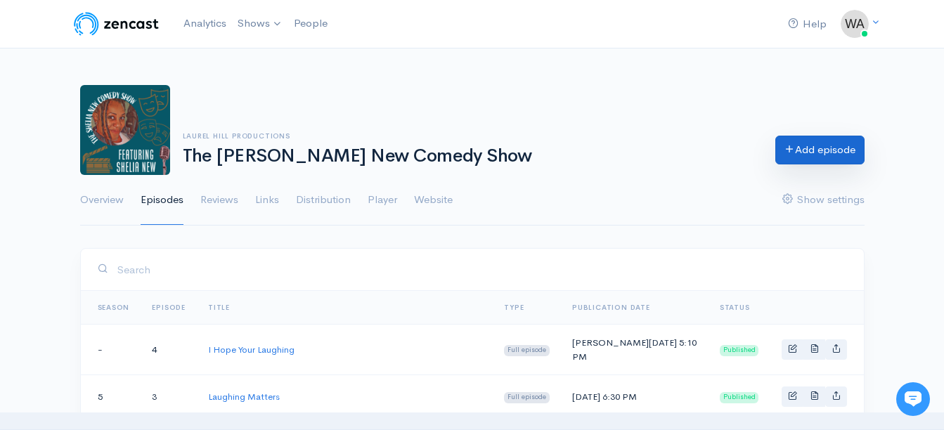
click at [841, 147] on link "Add episode" at bounding box center [819, 150] width 89 height 29
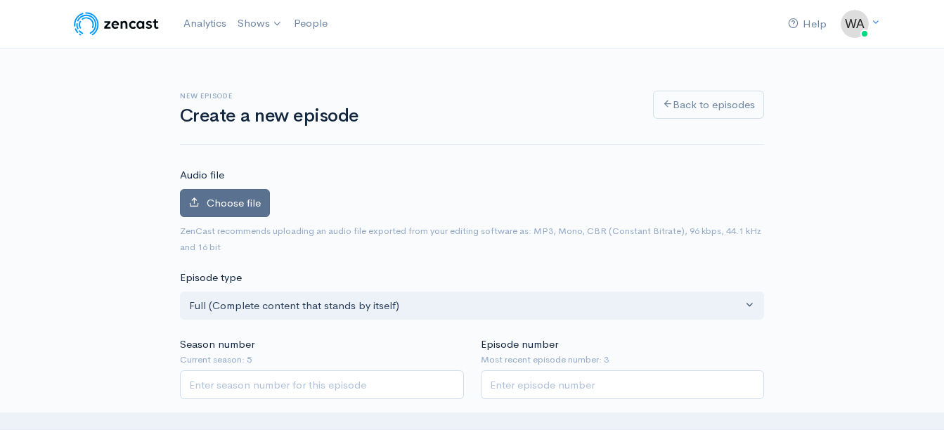
click at [233, 200] on span "Choose file" at bounding box center [234, 202] width 54 height 13
click at [0, 0] on input "Choose file" at bounding box center [0, 0] width 0 height 0
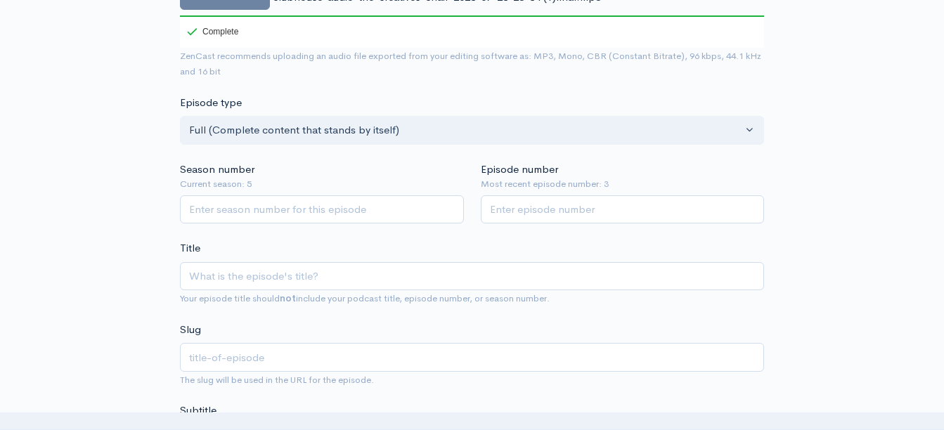
scroll to position [261, 0]
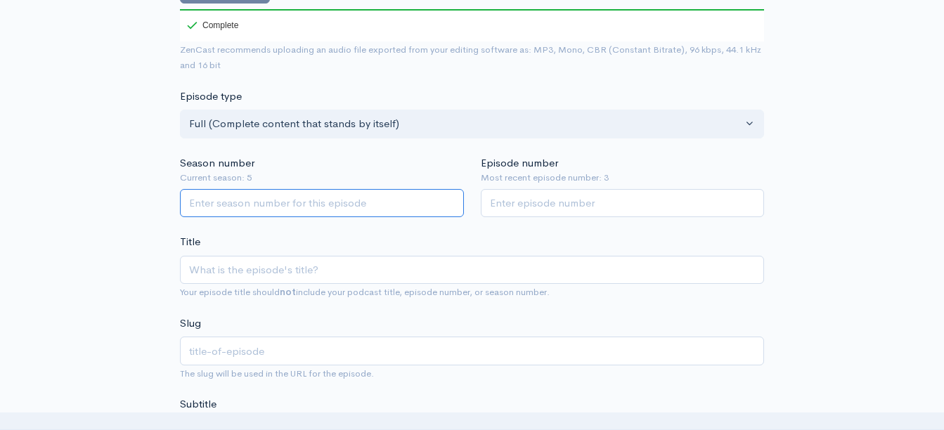
click at [223, 195] on input "Season number" at bounding box center [322, 203] width 284 height 29
click at [221, 206] on input "Season number" at bounding box center [322, 203] width 284 height 29
drag, startPoint x: 238, startPoint y: 202, endPoint x: 218, endPoint y: 211, distance: 22.1
click at [218, 211] on input "Season number" at bounding box center [322, 203] width 284 height 29
click at [451, 201] on input "1" at bounding box center [322, 203] width 284 height 29
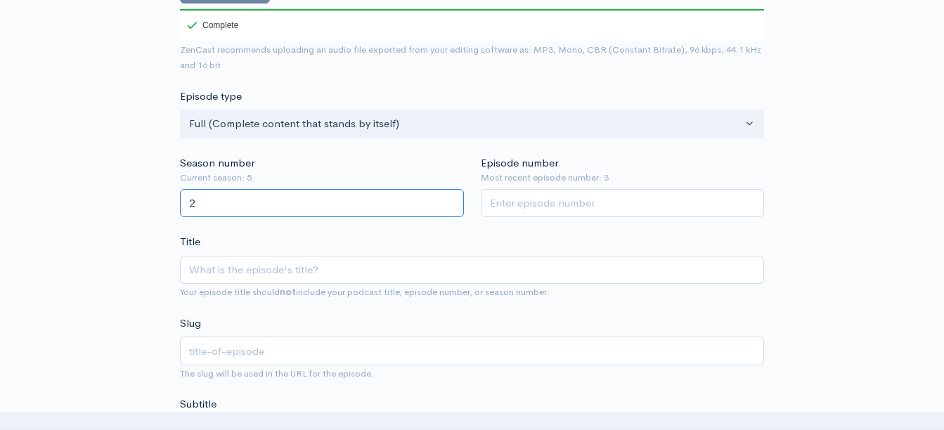
click at [451, 201] on input "2" at bounding box center [322, 203] width 284 height 29
click at [451, 201] on input "3" at bounding box center [322, 203] width 284 height 29
click at [451, 201] on input "4" at bounding box center [322, 203] width 284 height 29
type input "5"
click at [451, 201] on input "5" at bounding box center [322, 203] width 284 height 29
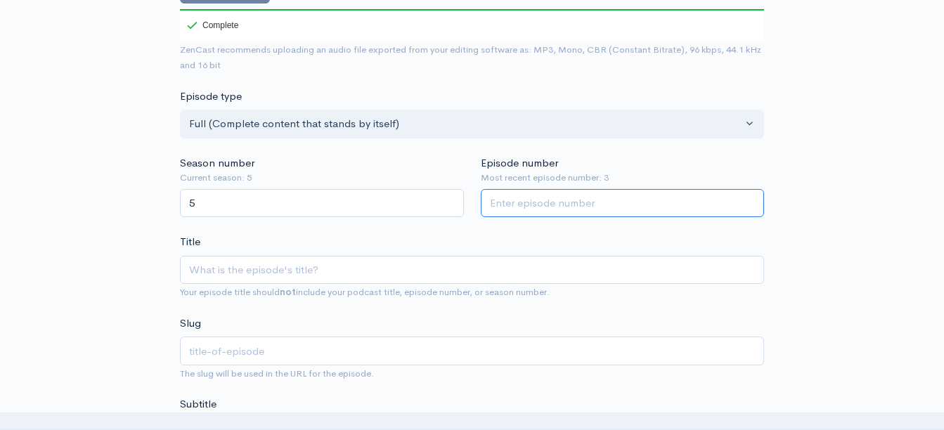
click at [583, 209] on input "Episode number" at bounding box center [623, 203] width 284 height 29
click at [751, 201] on input "1" at bounding box center [623, 203] width 284 height 29
click at [751, 201] on input "2" at bounding box center [623, 203] width 284 height 29
click at [751, 201] on input "3" at bounding box center [623, 203] width 284 height 29
click at [751, 201] on input "4" at bounding box center [623, 203] width 284 height 29
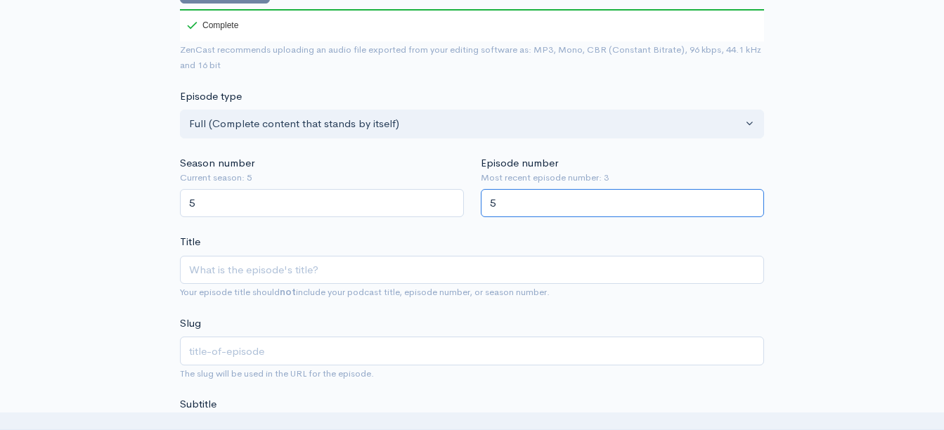
type input "5"
click at [751, 201] on input "5" at bounding box center [623, 203] width 284 height 29
click at [245, 268] on input "Title" at bounding box center [472, 270] width 584 height 29
drag, startPoint x: 950, startPoint y: 145, endPoint x: 922, endPoint y: 58, distance: 91.6
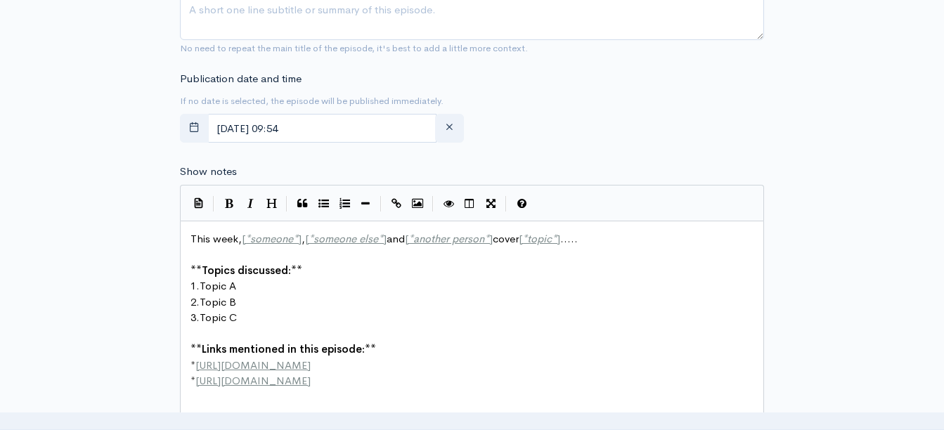
scroll to position [721, 0]
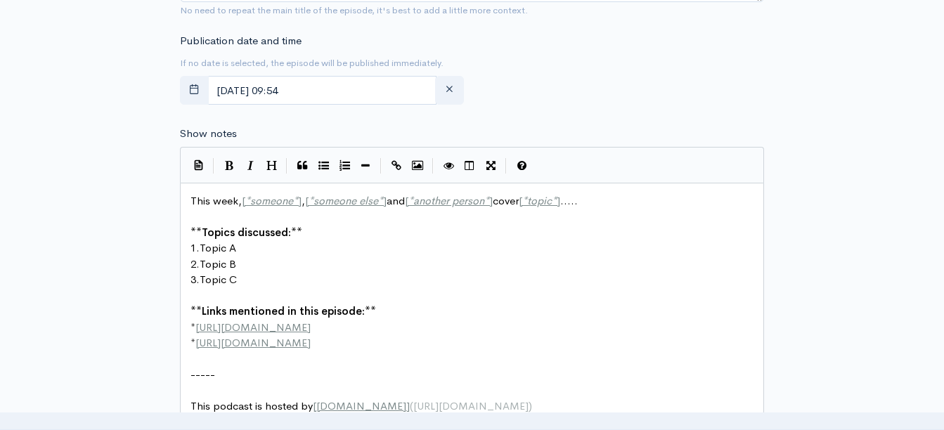
click at [316, 328] on pre "* http://example.com" at bounding box center [477, 328] width 579 height 16
type textarea "theshelianewcomedyshow.com"
type textarea "* http://second-example.com"
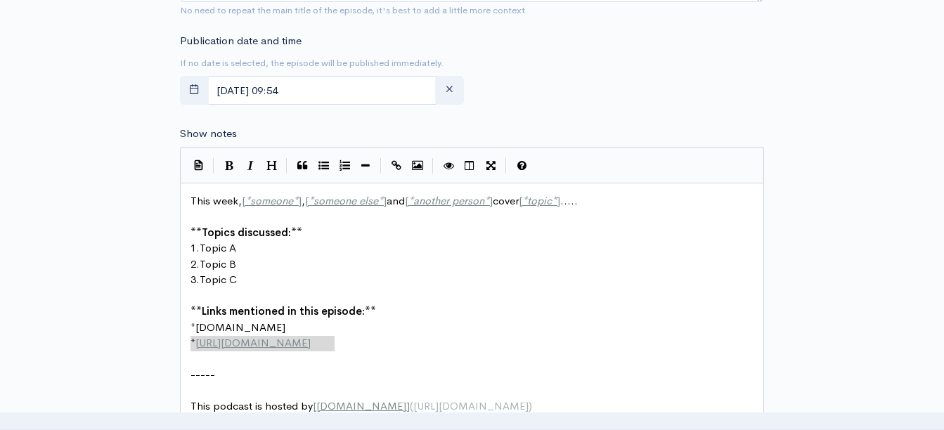
drag, startPoint x: 348, startPoint y: 344, endPoint x: 196, endPoint y: 342, distance: 151.8
drag, startPoint x: 952, startPoint y: 192, endPoint x: 860, endPoint y: 53, distance: 166.3
click at [860, 53] on div "New episode Create a new episode Back to episodes Audio file Choose file clubho…" at bounding box center [472, 106] width 801 height 1558
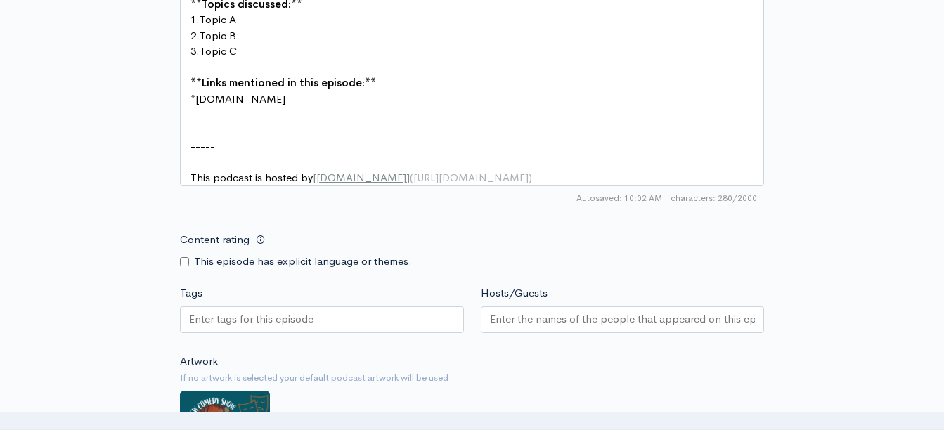
scroll to position [1089, 0]
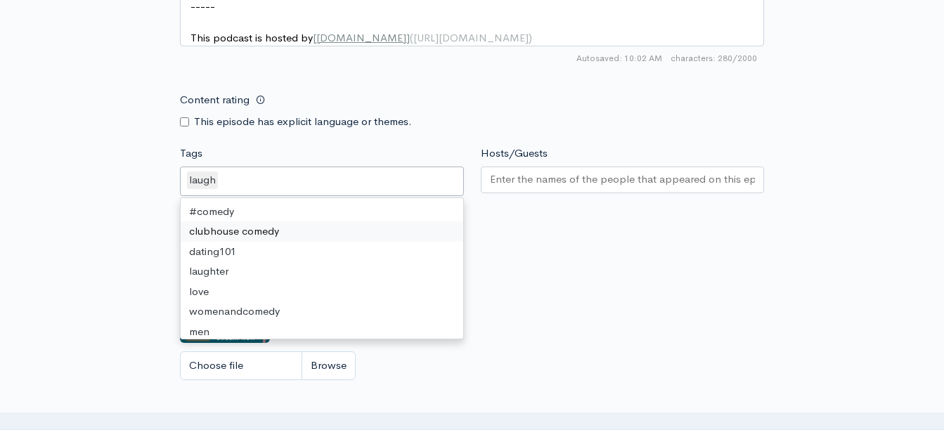
drag, startPoint x: 256, startPoint y: 188, endPoint x: 197, endPoint y: 240, distance: 78.6
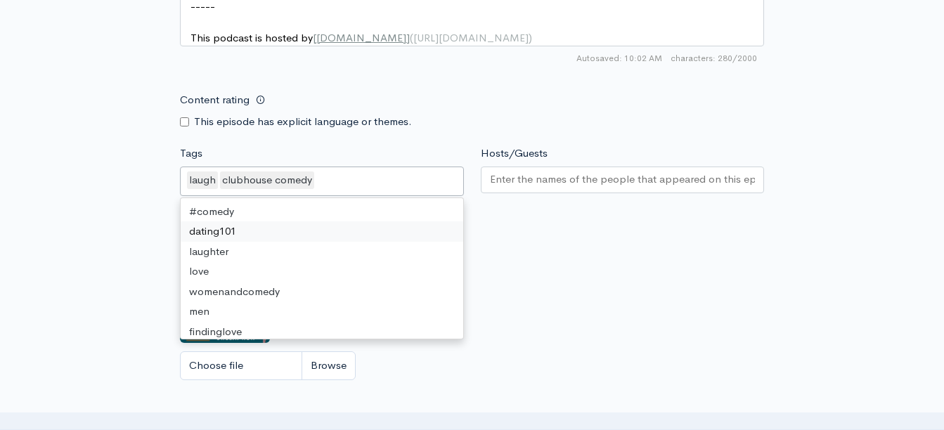
drag, startPoint x: 197, startPoint y: 240, endPoint x: 186, endPoint y: 247, distance: 12.9
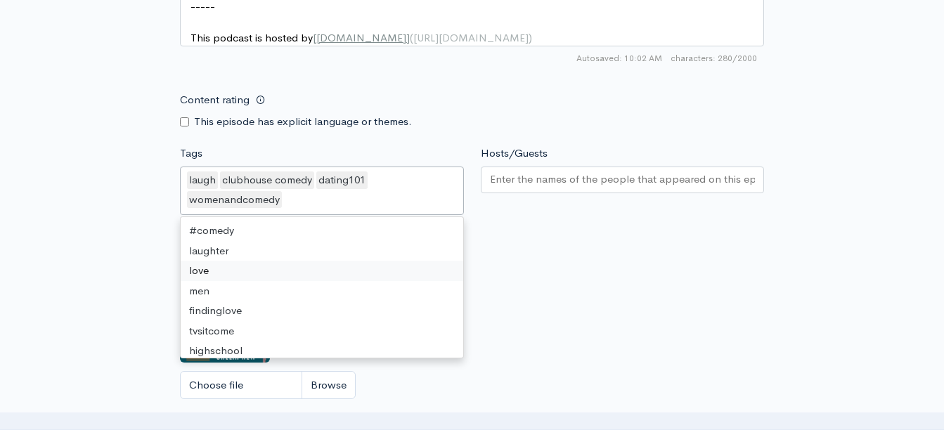
drag, startPoint x: 219, startPoint y: 280, endPoint x: 202, endPoint y: 281, distance: 17.6
drag, startPoint x: 202, startPoint y: 281, endPoint x: 185, endPoint y: 285, distance: 17.4
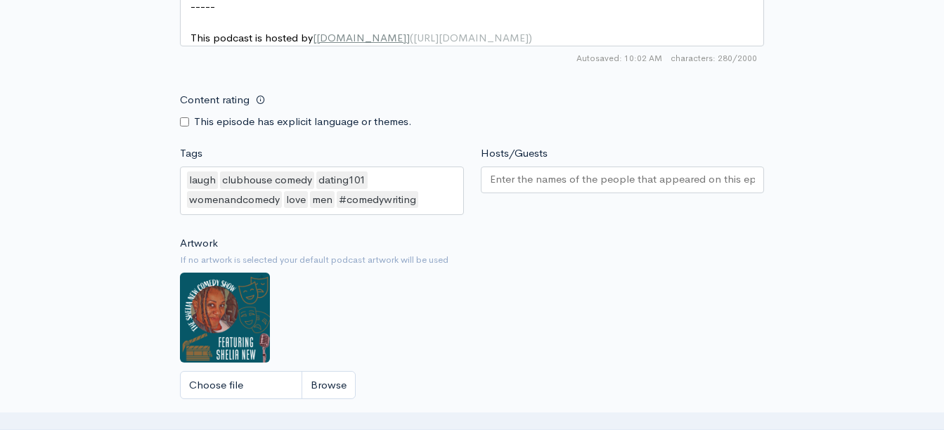
drag, startPoint x: 226, startPoint y: 339, endPoint x: 158, endPoint y: 316, distance: 72.0
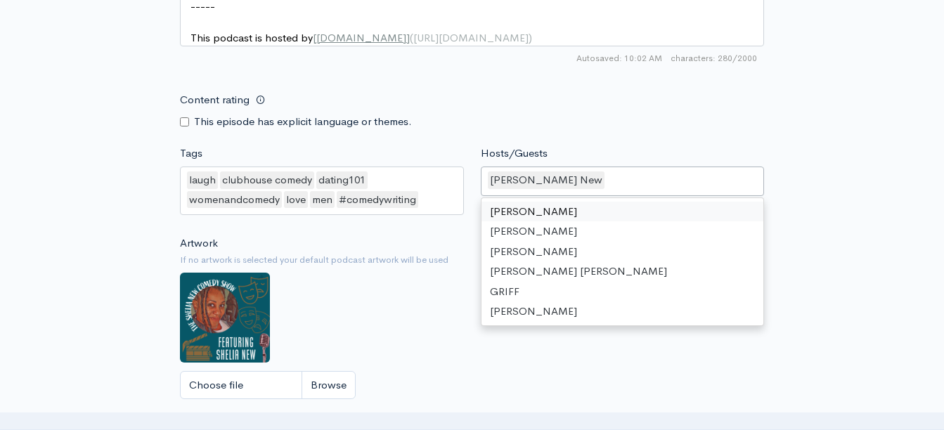
drag, startPoint x: 598, startPoint y: 191, endPoint x: 505, endPoint y: 226, distance: 99.9
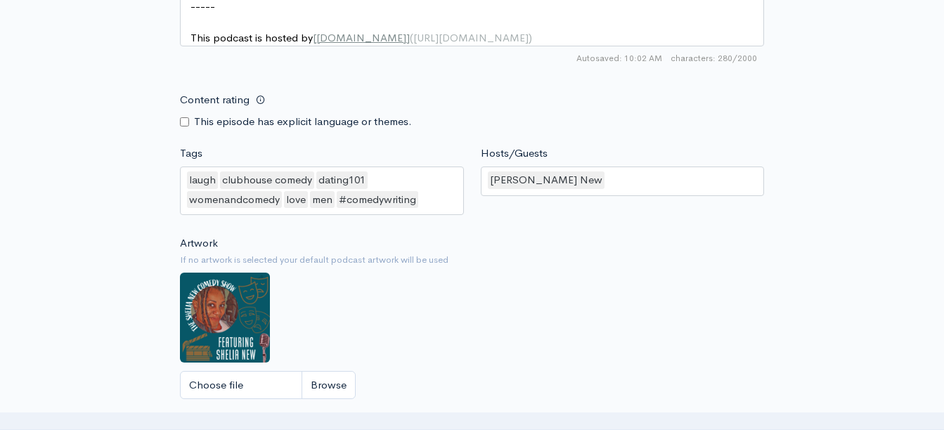
drag, startPoint x: 505, startPoint y: 226, endPoint x: 459, endPoint y: 266, distance: 60.8
click at [459, 266] on small "If no artwork is selected your default podcast artwork will be used" at bounding box center [472, 260] width 584 height 14
click at [596, 196] on div "[PERSON_NAME] New" at bounding box center [623, 182] width 284 height 30
drag, startPoint x: 536, startPoint y: 244, endPoint x: 841, endPoint y: 165, distance: 314.3
drag, startPoint x: 953, startPoint y: 317, endPoint x: 443, endPoint y: 309, distance: 510.3
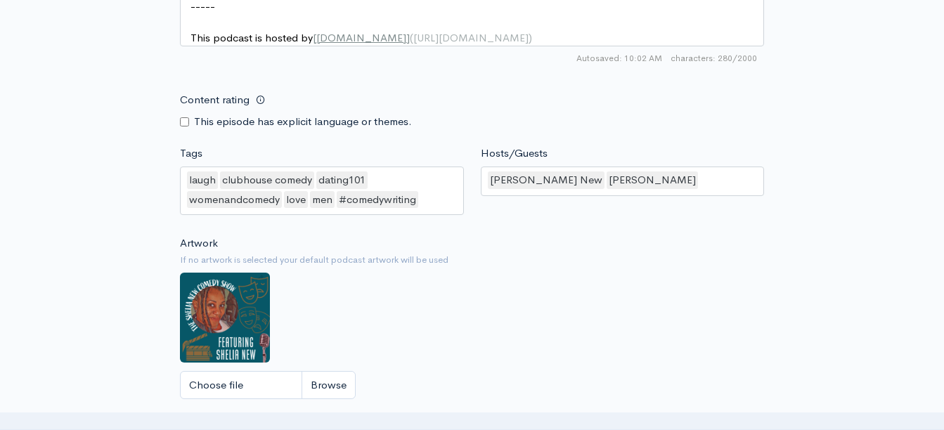
click at [443, 309] on div "Artwork If no artwork is selected your default podcast artwork will be used Cho…" at bounding box center [472, 321] width 584 height 173
drag, startPoint x: 945, startPoint y: 277, endPoint x: 914, endPoint y: 345, distance: 75.2
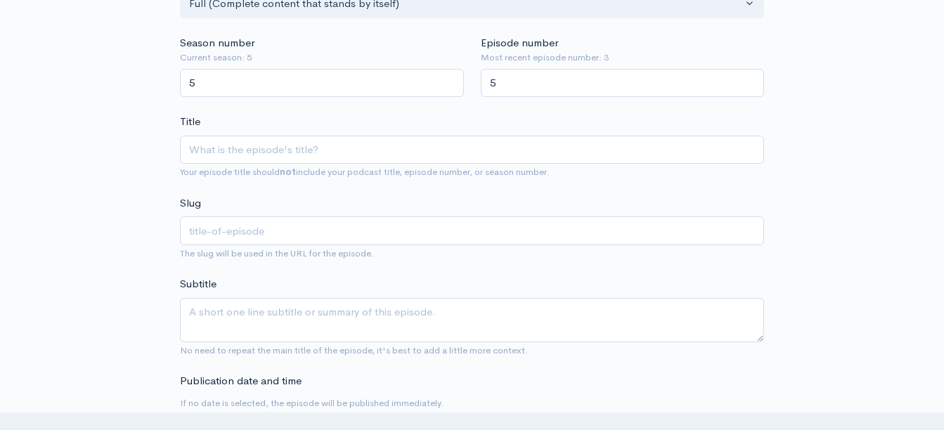
scroll to position [394, 0]
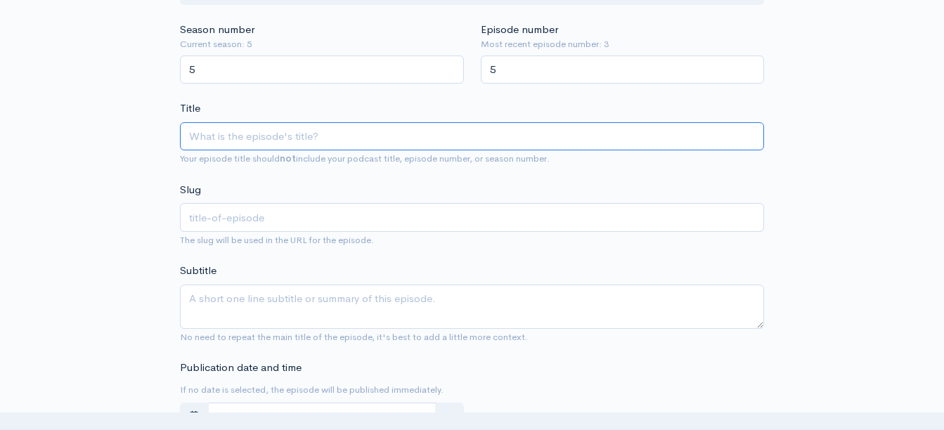
click at [265, 146] on input "Title" at bounding box center [472, 136] width 584 height 29
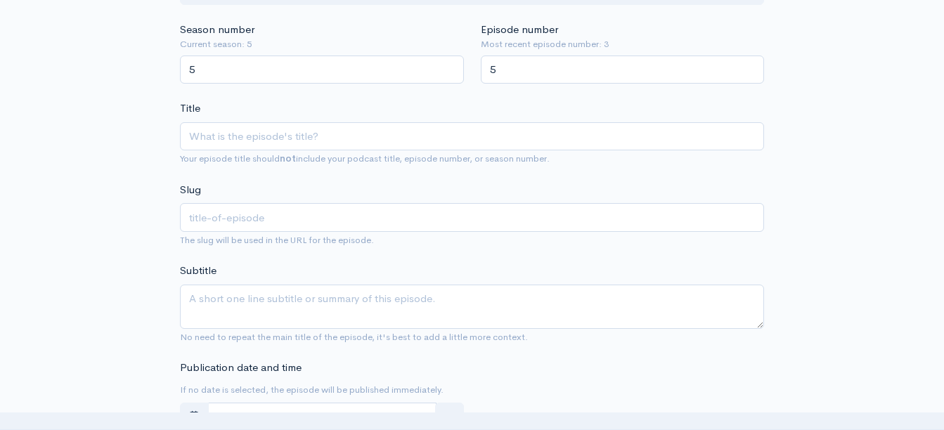
drag, startPoint x: 329, startPoint y: 96, endPoint x: 926, endPoint y: 147, distance: 598.8
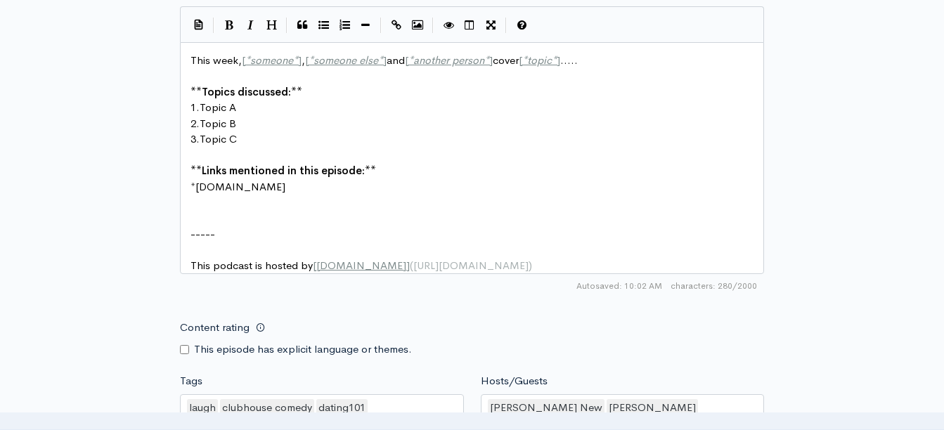
scroll to position [810, 0]
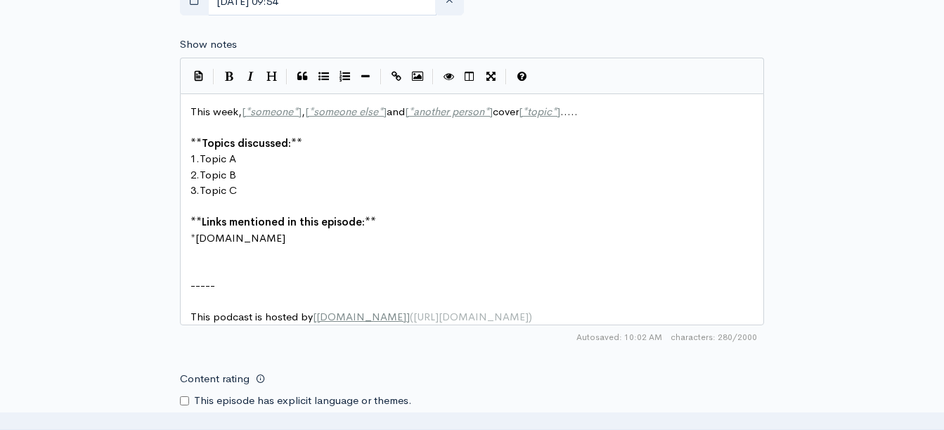
drag, startPoint x: 954, startPoint y: 262, endPoint x: 896, endPoint y: 56, distance: 214.5
click at [896, 56] on div "New episode Create a new episode Back to episodes Audio file Choose file clubho…" at bounding box center [472, 28] width 944 height 1580
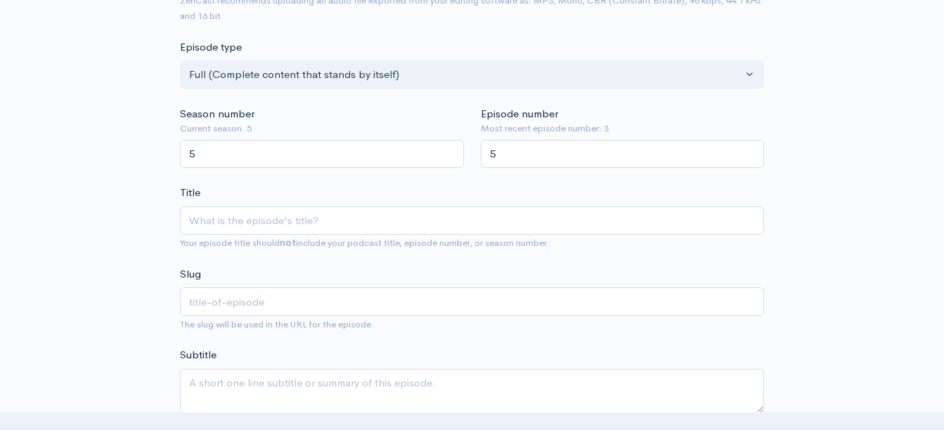
scroll to position [304, 0]
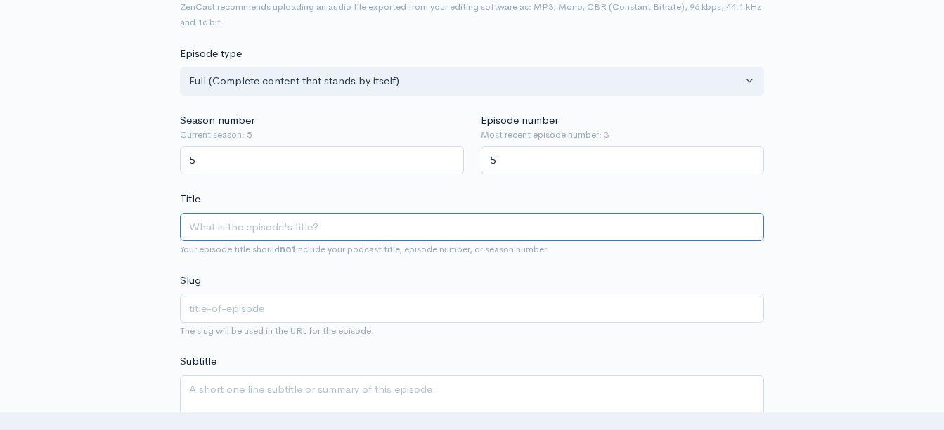
click at [234, 231] on input "Title" at bounding box center [472, 227] width 584 height 29
click at [208, 228] on input "Title" at bounding box center [472, 227] width 584 height 29
type input "l"
type input "la"
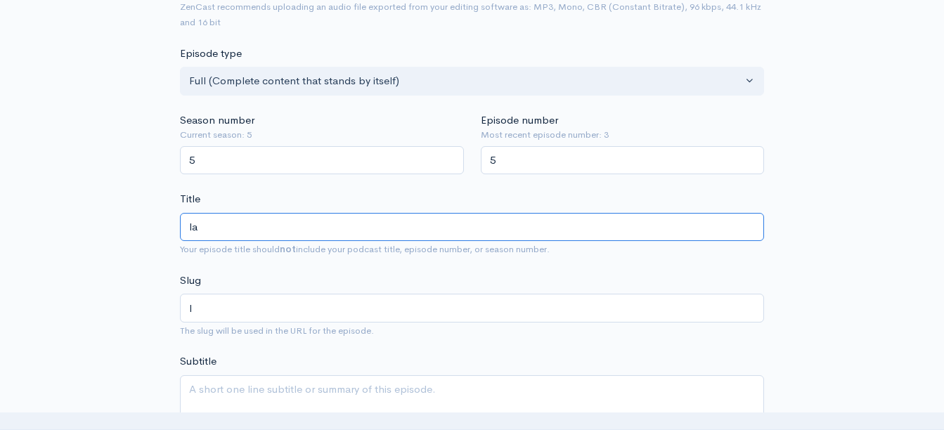
type input "la"
type input "l"
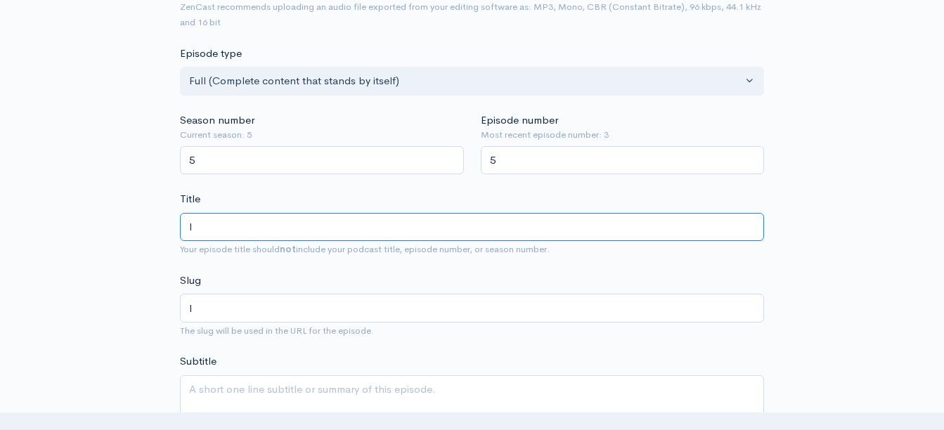
type input "la"
type input "l"
type input "L"
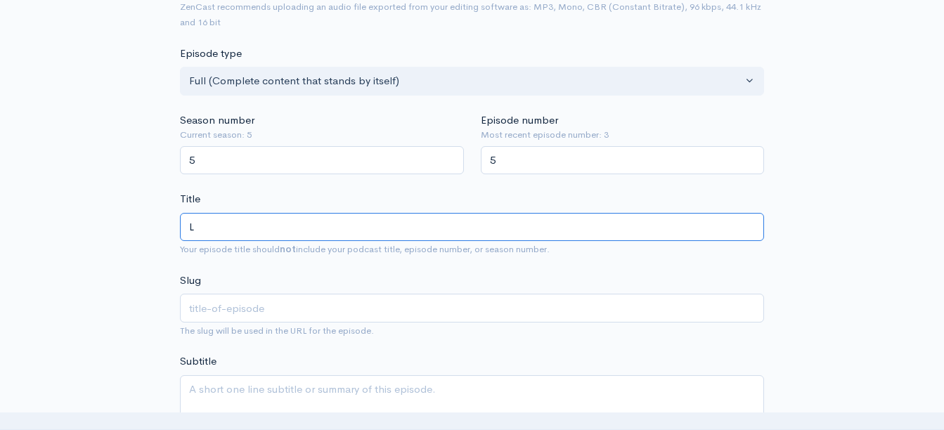
type input "l"
type input "La"
type input "la"
type input "Lau"
type input "lau"
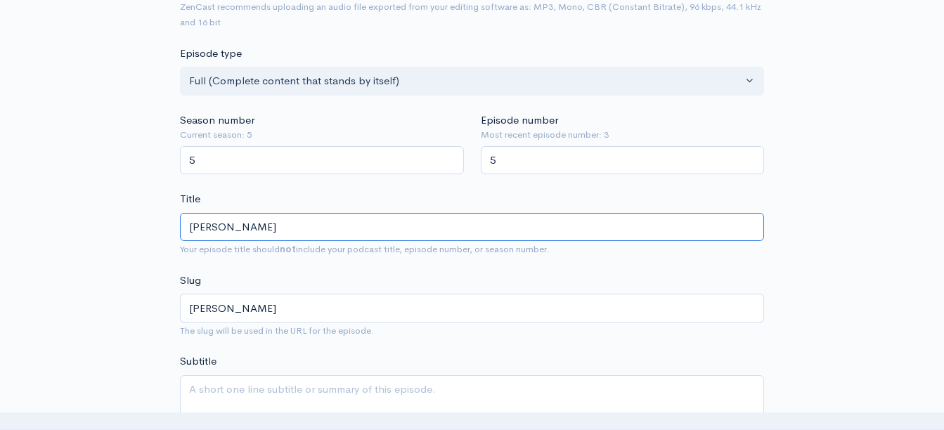
type input "Laugh"
type input "laugh"
type input "Laughi"
type input "laughi"
type input "Laughing"
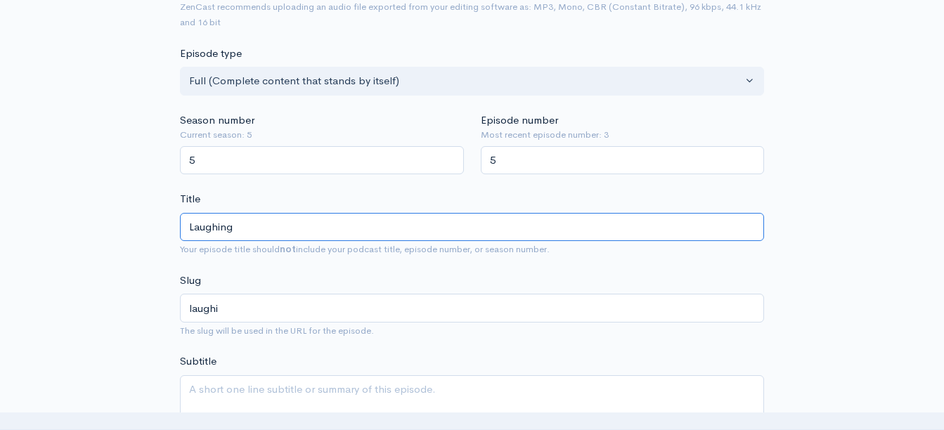
type input "laughing"
type input "Laughing ou"
type input "laughing-ou"
type input "Laughing out"
type input "laughing-out"
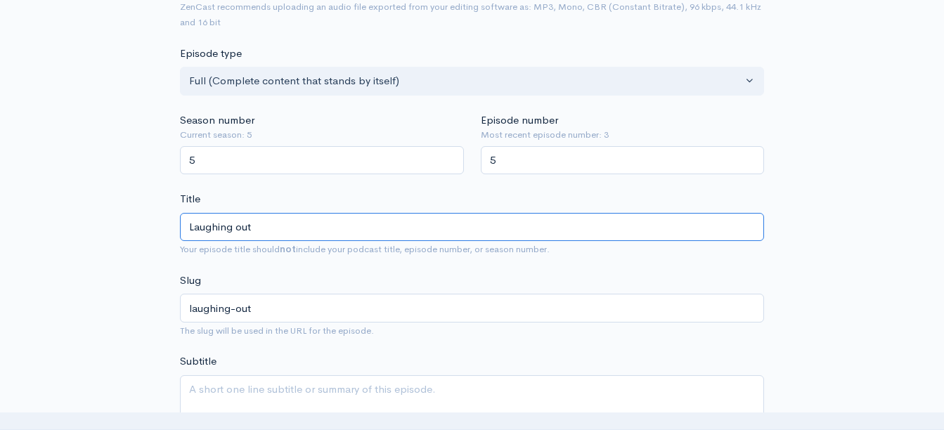
type input "Laughing out l"
type input "laughing-out-l"
type input "Laughing out lou"
type input "laughing-out-lou"
type input "Laughing out lo"
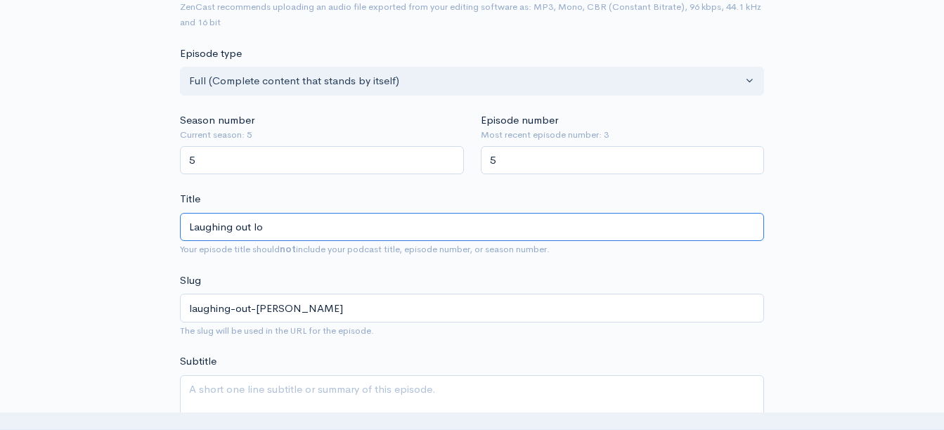
type input "laughing-out-lo"
type input "Laughing out l"
type input "laughing-out-l"
type input "Laughing out"
type input "laughing-out"
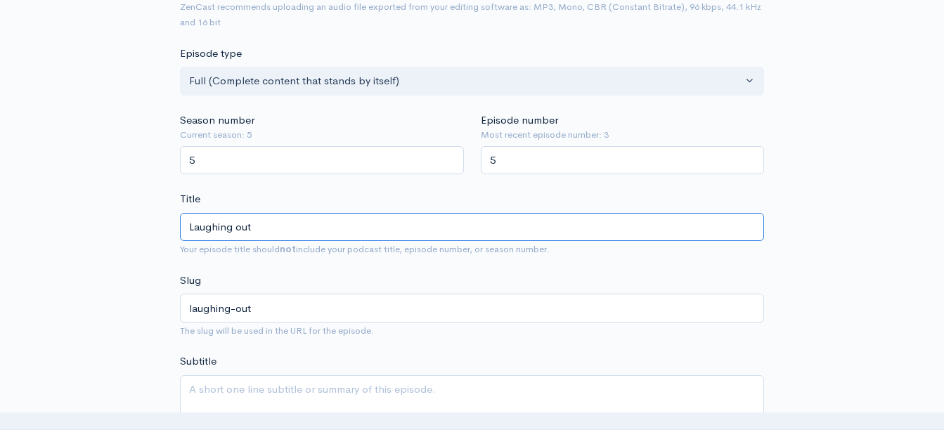
type input "Laughing out l"
type input "laughing-out-l"
type input "Laughing out lou"
type input "laughing-out-lou"
type input "Laughing out lo"
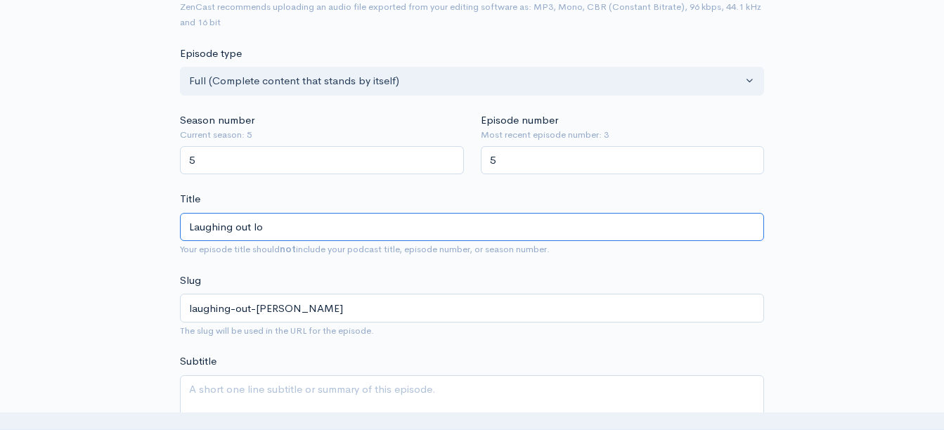
type input "laughing-out-lo"
type input "Laughing out l"
type input "laughing-out-l"
type input "Laughing out"
type input "laughing-out"
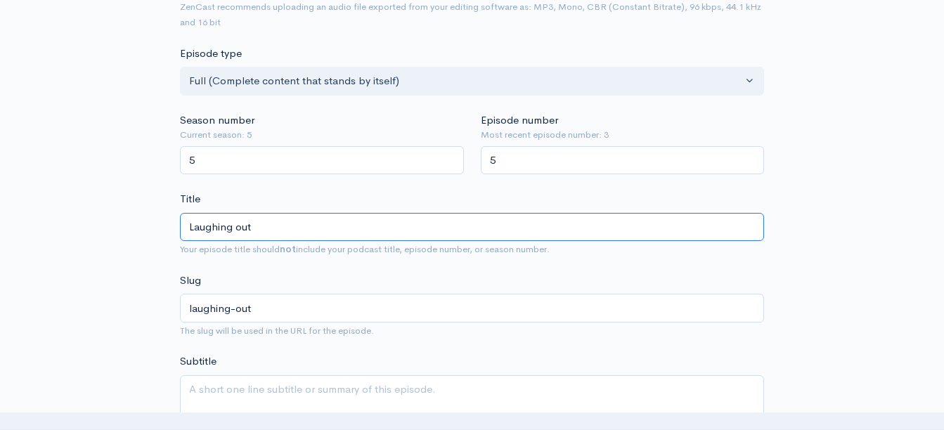
type input "Laughing out L"
type input "laughing-out-l"
type input "Laughing out Lo"
type input "laughing-out-lo"
type input "Laughing out Lou"
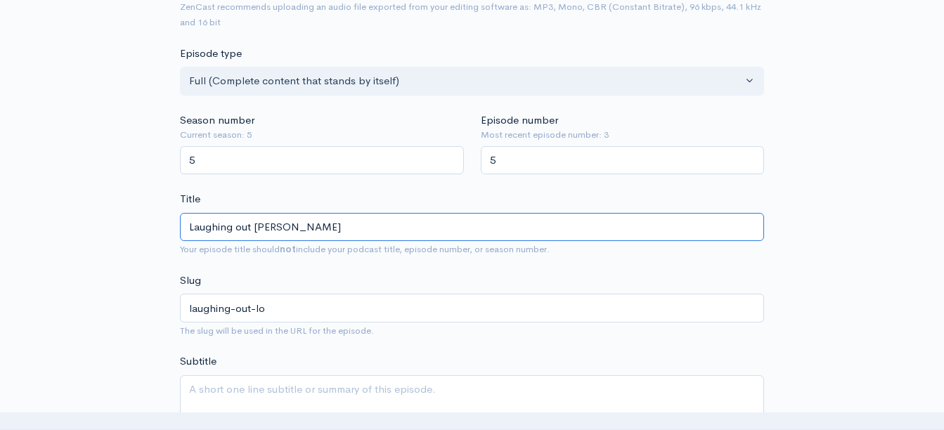
type input "laughing-out-lou"
type input "Laughing out Loud"
type input "laughing-out-loud"
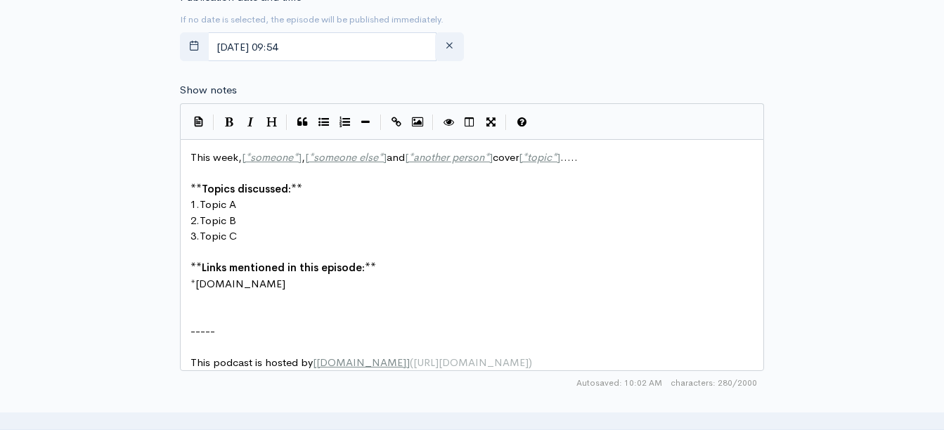
scroll to position [767, 0]
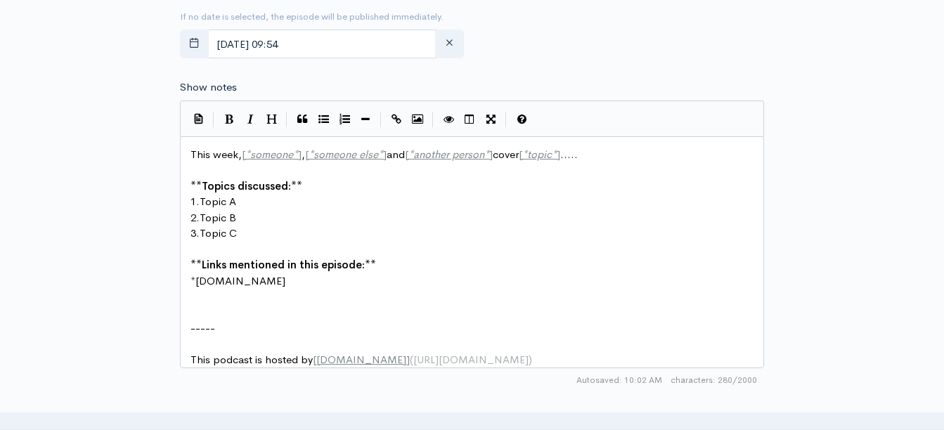
type input "Laughing out Loud"
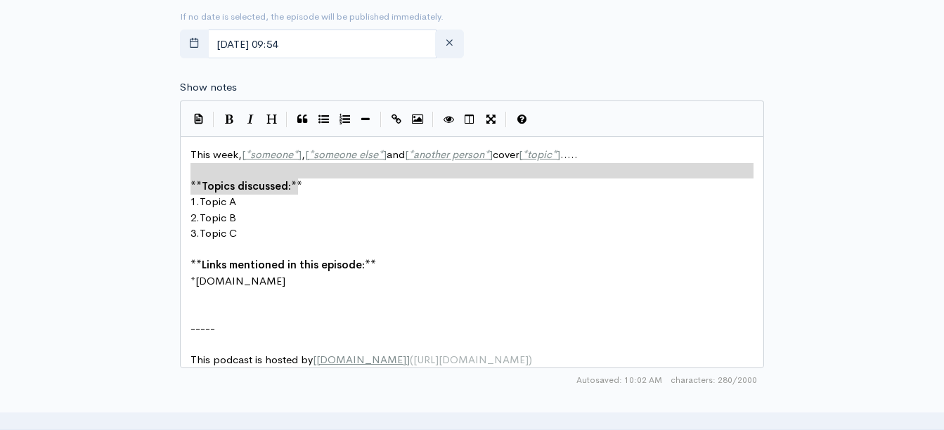
type textarea "**Topics discussed:**"
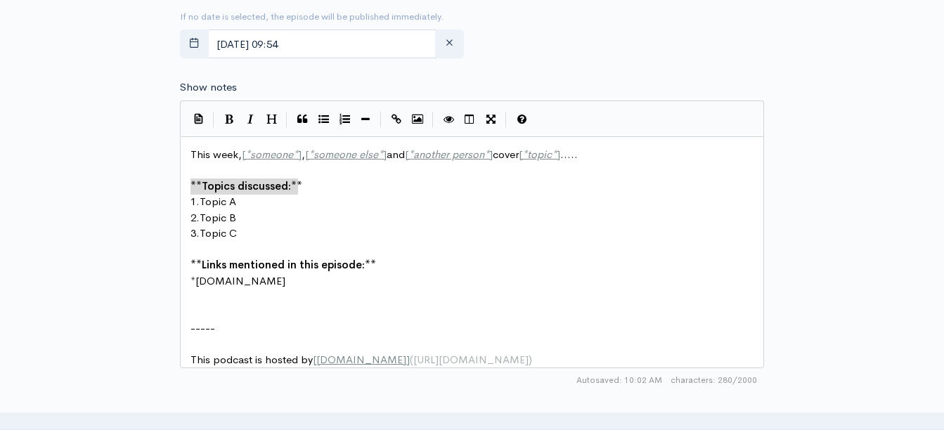
drag, startPoint x: 311, startPoint y: 184, endPoint x: 179, endPoint y: 186, distance: 131.4
click at [248, 208] on pre "1. Topic A" at bounding box center [477, 202] width 579 height 16
type textarea "Scamd"
type textarea "m"
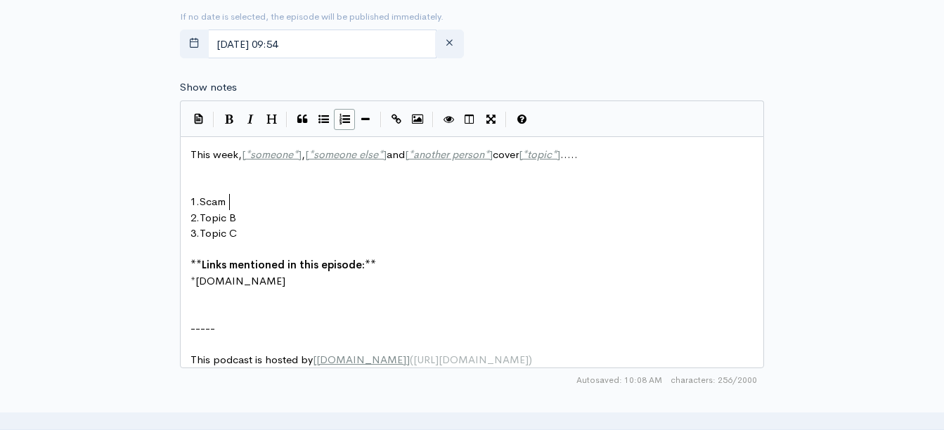
scroll to position [6, 8]
type textarea "ndals"
click at [239, 215] on pre "2. Topic B" at bounding box center [477, 218] width 579 height 16
type textarea "in=="
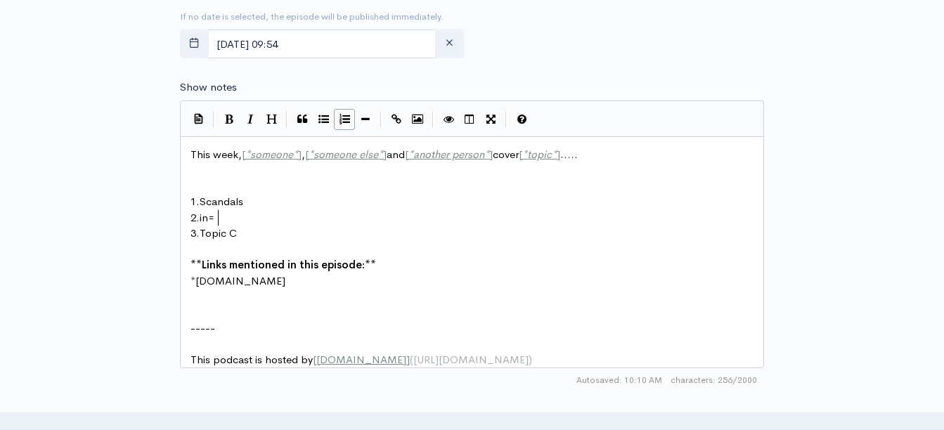
scroll to position [6, 22]
type textarea "in the"
type textarea "in"
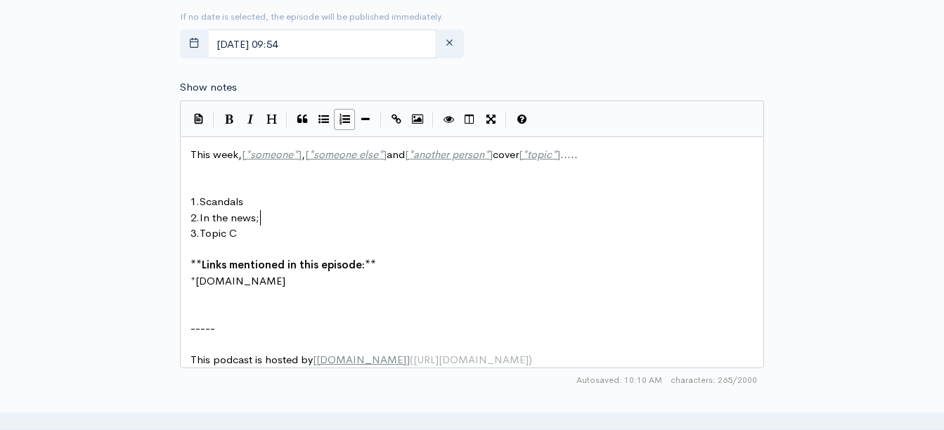
type textarea "In the news;"
type textarea ";"
type textarea ": Shannon Sharep"
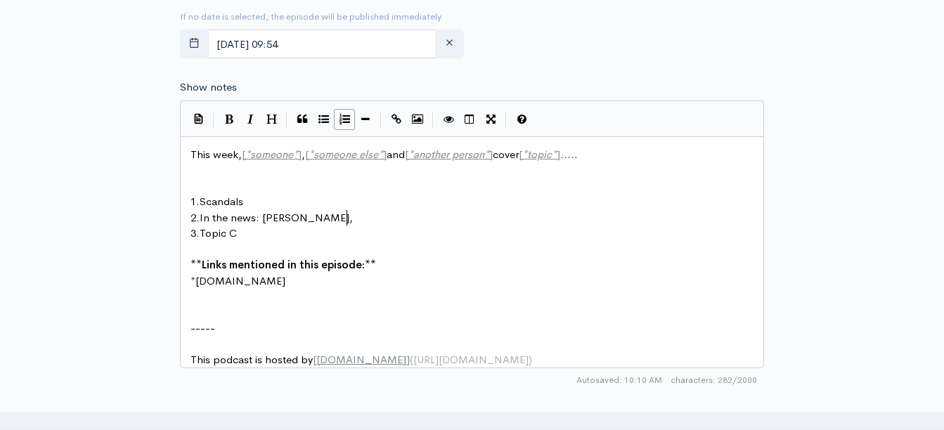
scroll to position [6, 17]
type textarea "pe, hun"
type textarea "hu"
type textarea "Hunter Biden, Episten Files, AI therapist"
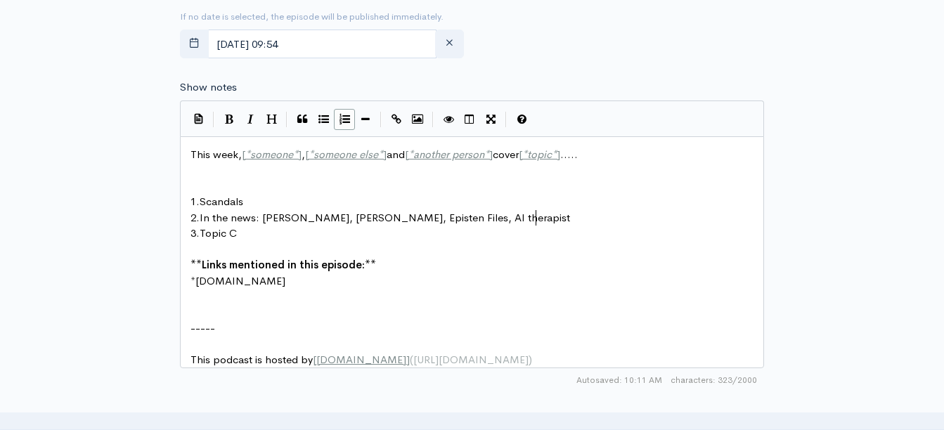
scroll to position [6, 188]
click at [247, 231] on pre "3. Topic C" at bounding box center [477, 234] width 579 height 16
type textarea "["
type textarea "Positive Affirmations"
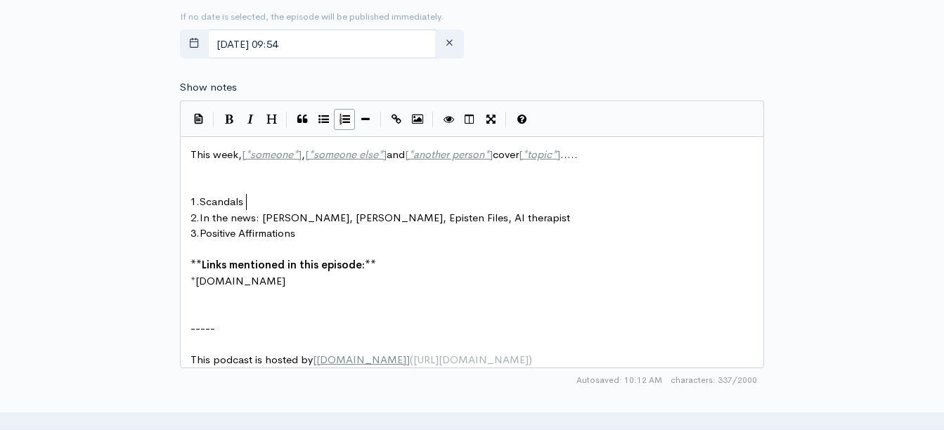
click at [257, 203] on pre "1. Scandals" at bounding box center [477, 202] width 579 height 16
type textarea "The year of the Scandals"
click at [311, 232] on pre "3. Positive Affirmations" at bounding box center [477, 234] width 579 height 16
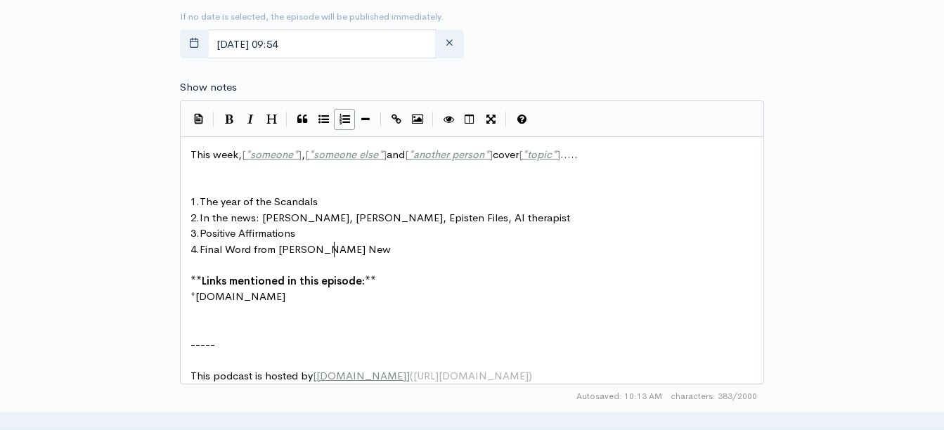
scroll to position [6, 131]
type textarea "Final Word from Shelia New....Laugh out"
type textarea "loun"
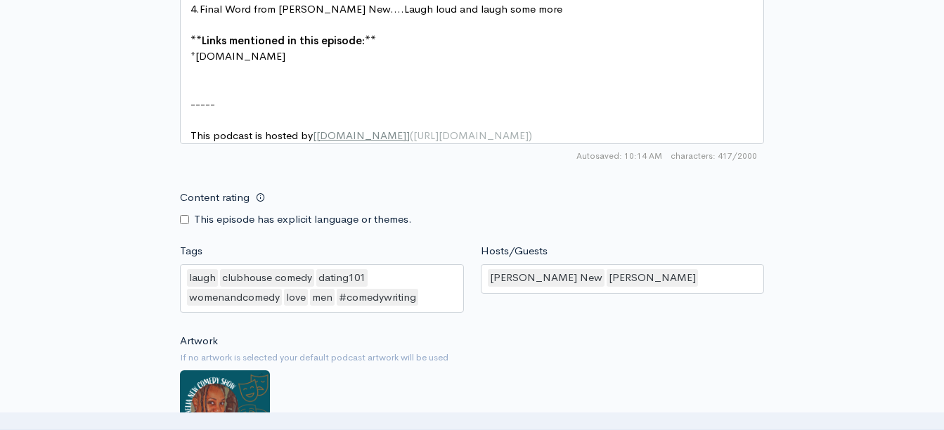
scroll to position [1015, 0]
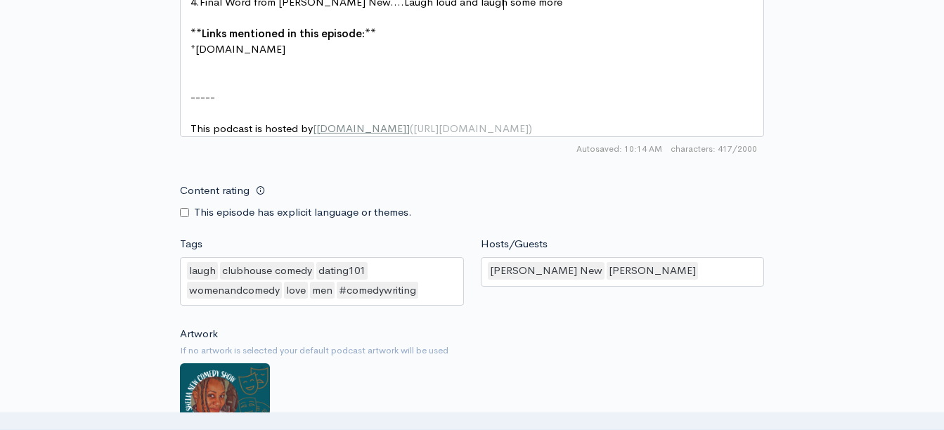
type textarea "d and laugh some more"
click at [375, 278] on div "laugh clubhouse comedy dating101 womenandcomedy love men #comedywriting" at bounding box center [322, 281] width 284 height 48
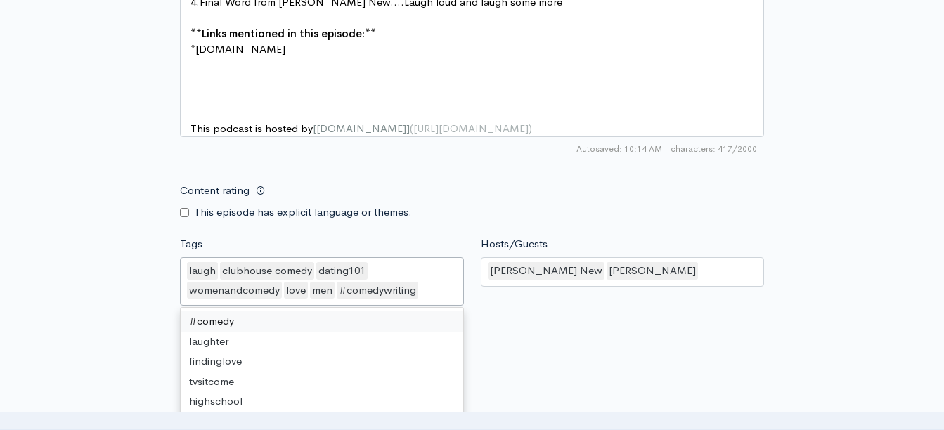
click at [375, 278] on div "laugh clubhouse comedy dating101 womenandcomedy love men #comedywriting" at bounding box center [322, 281] width 284 height 48
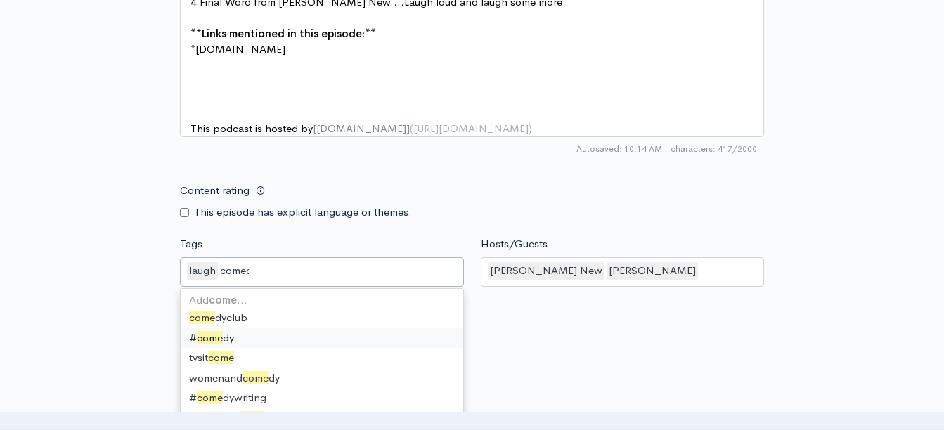
type input "comedy"
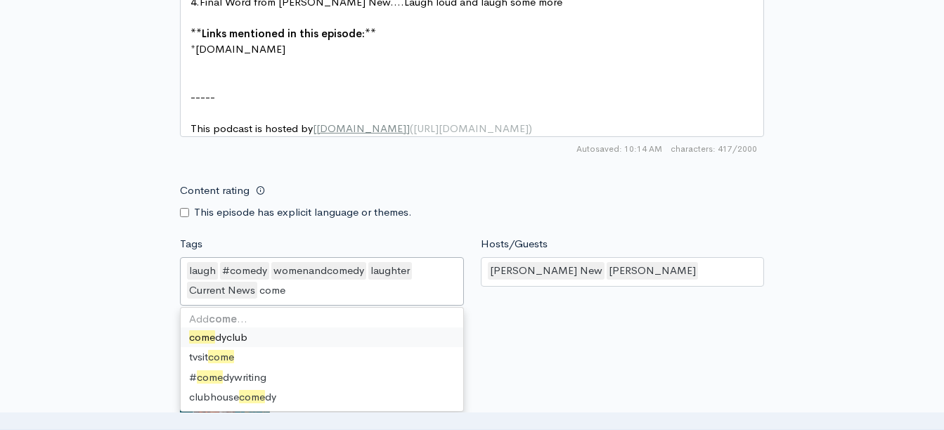
scroll to position [0, 0]
type input "comedy"
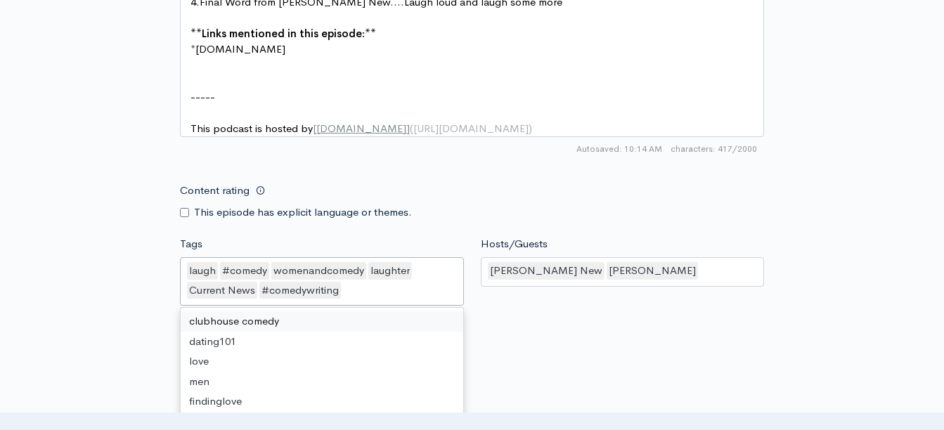
click at [684, 287] on div "Shelia New Wanda Rose" at bounding box center [623, 272] width 284 height 30
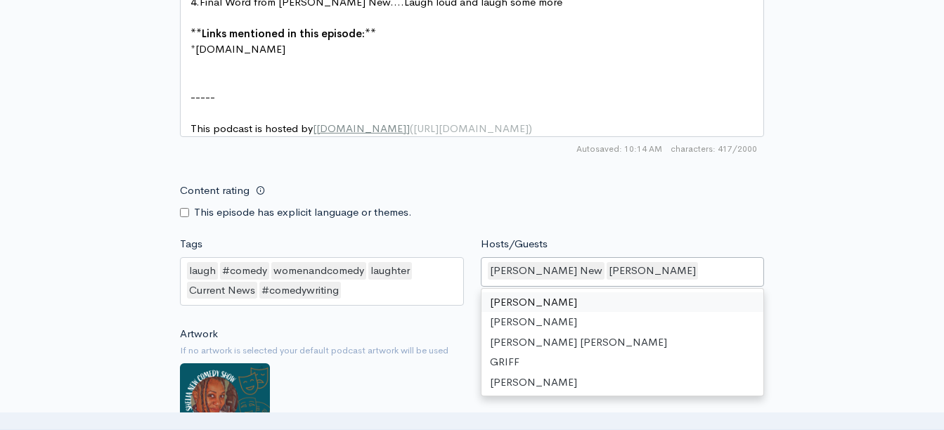
click at [684, 287] on div "Shelia New Wanda Rose" at bounding box center [623, 272] width 284 height 30
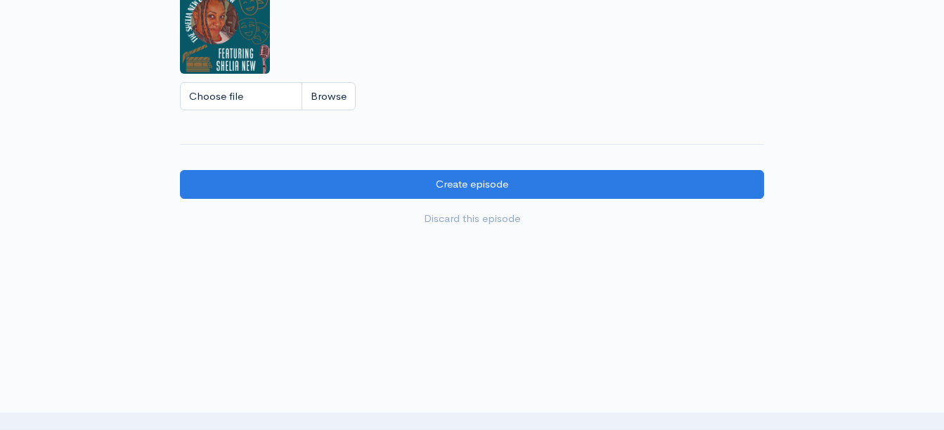
scroll to position [1398, 0]
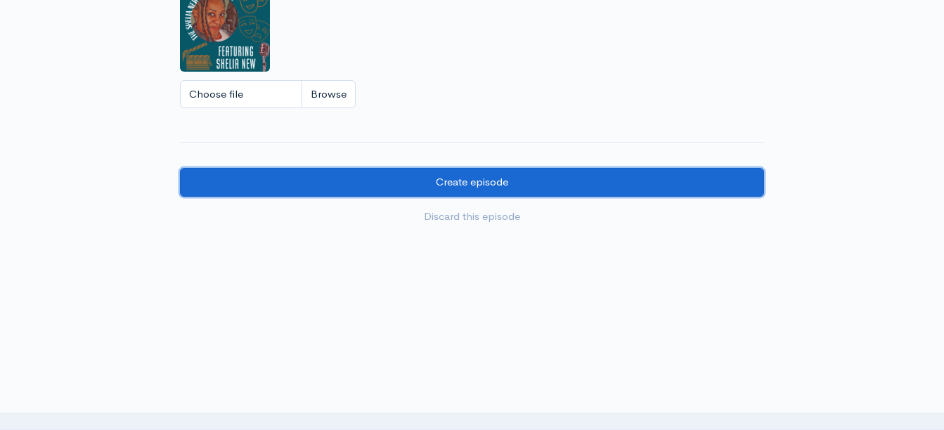
click at [500, 186] on input "Create episode" at bounding box center [472, 182] width 584 height 29
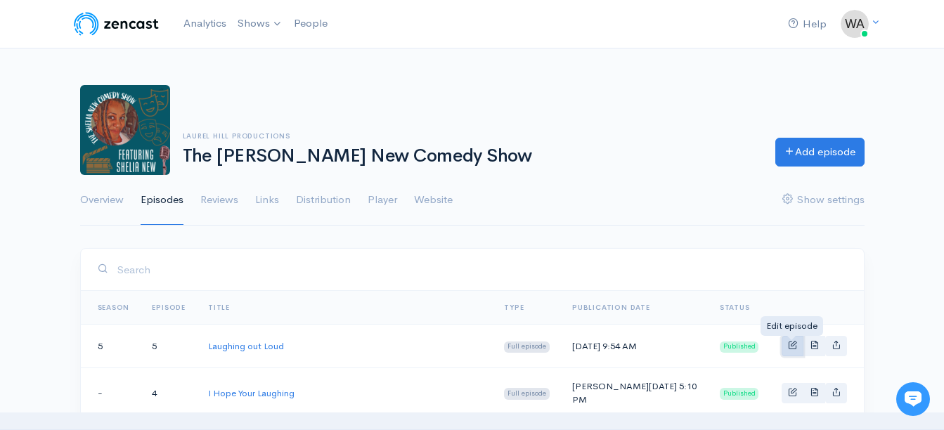
click at [788, 348] on span "Basic example" at bounding box center [792, 344] width 9 height 9
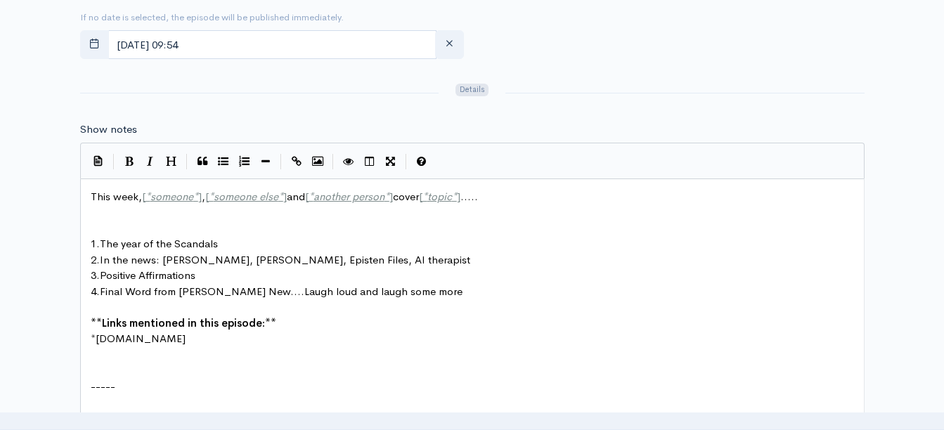
scroll to position [728, 0]
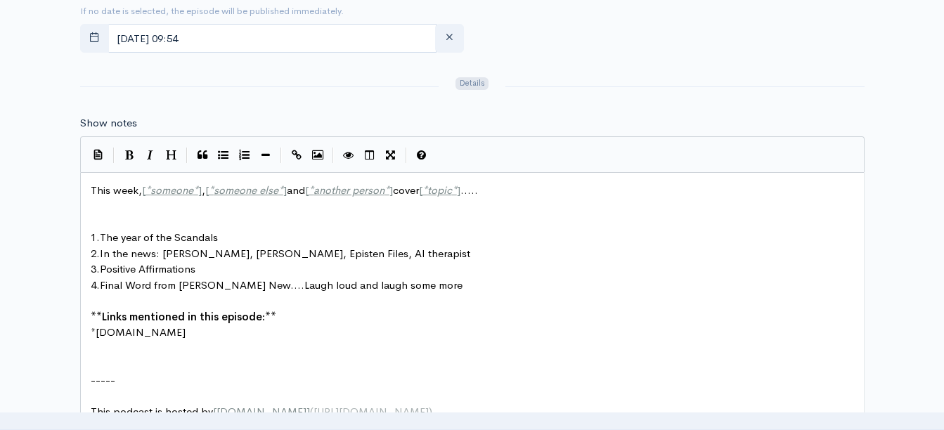
click at [112, 333] on span "[DOMAIN_NAME]" at bounding box center [141, 331] width 90 height 13
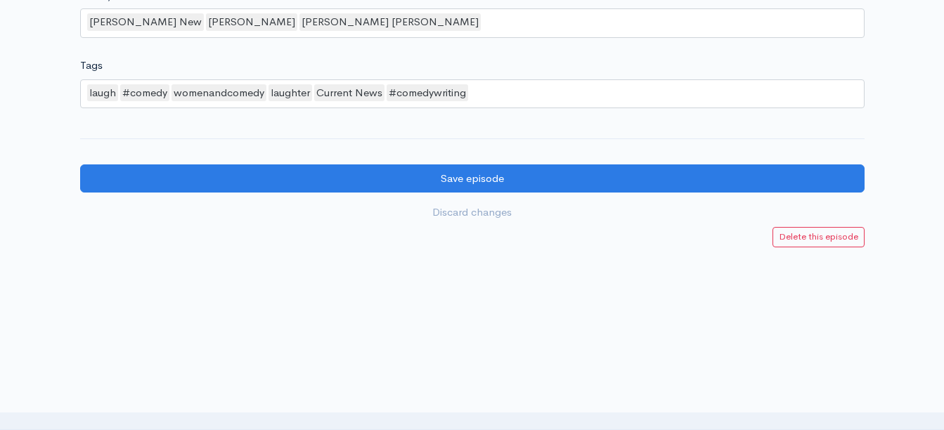
scroll to position [1401, 0]
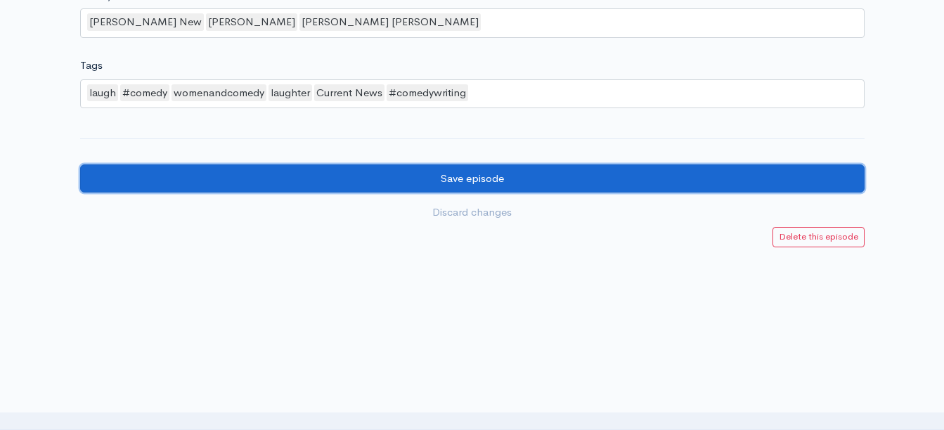
click at [524, 171] on input "Save episode" at bounding box center [472, 178] width 784 height 29
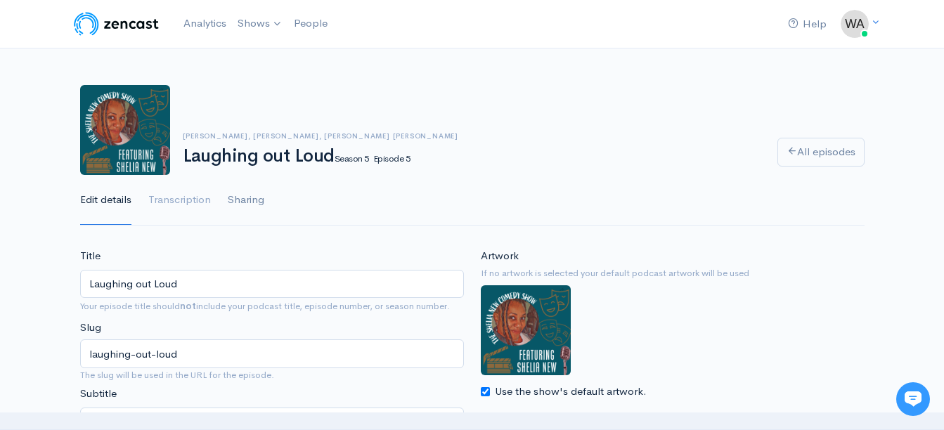
click at [247, 200] on link "Sharing" at bounding box center [246, 200] width 37 height 51
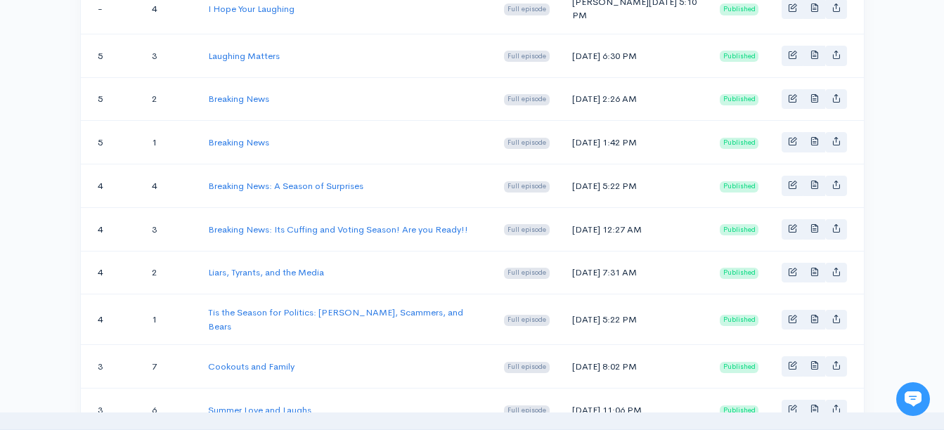
scroll to position [7, 0]
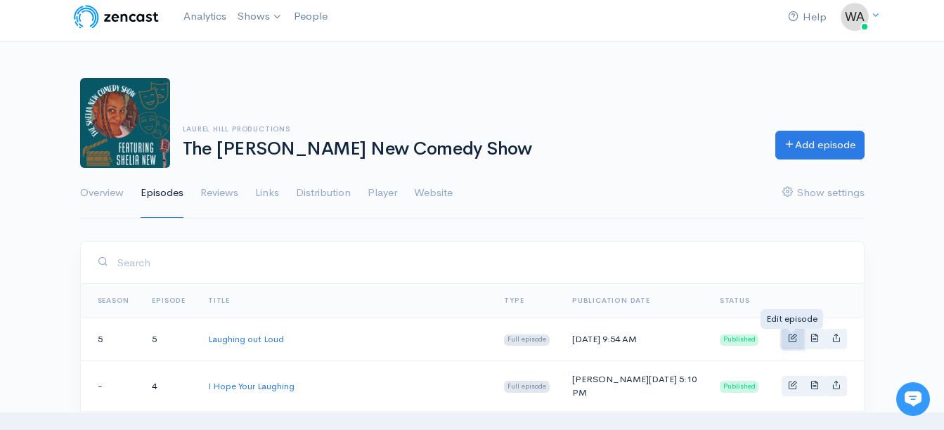
click at [791, 337] on span "Basic example" at bounding box center [792, 337] width 9 height 9
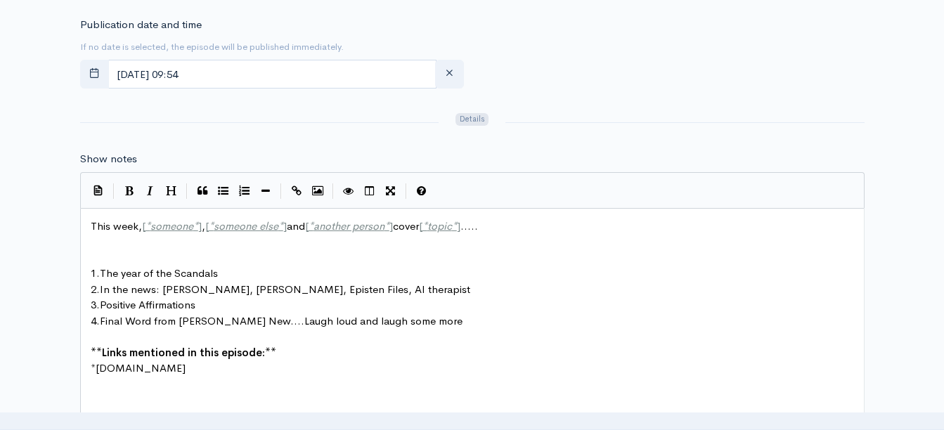
scroll to position [6, 0]
type textarea "This week, [*someone*], [*someone else*] and [*another person*] cover [*topic*]…"
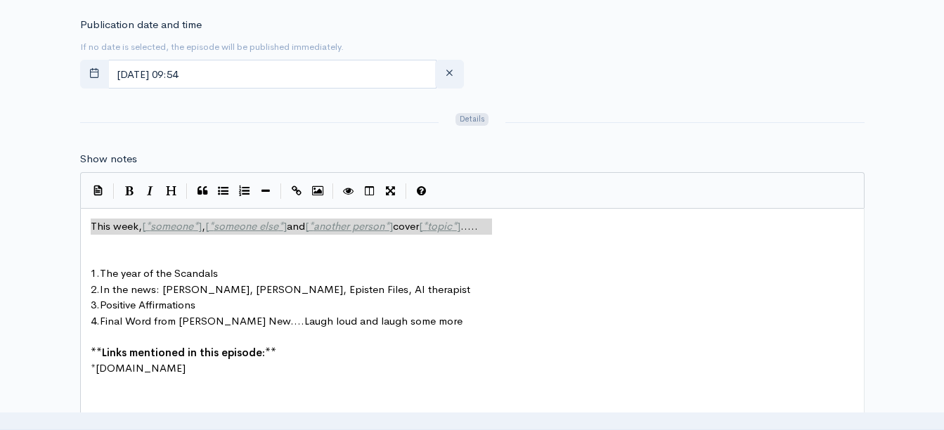
drag, startPoint x: 499, startPoint y: 233, endPoint x: 236, endPoint y: 214, distance: 263.5
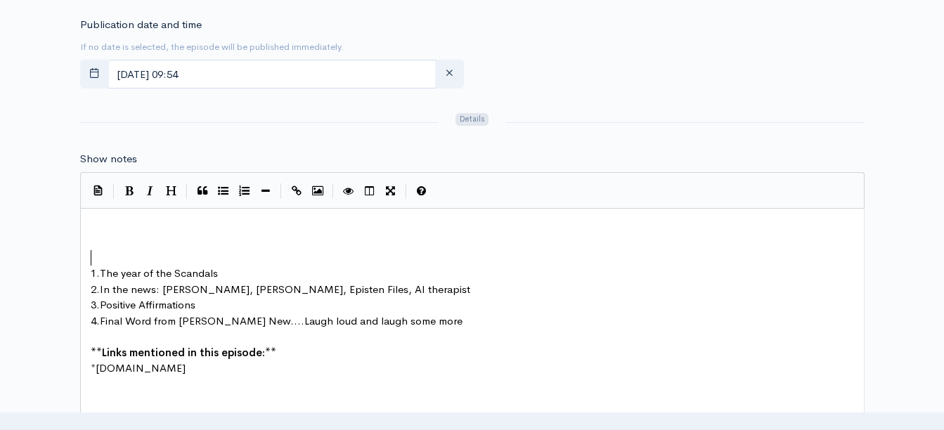
click at [103, 255] on pre "​" at bounding box center [477, 258] width 779 height 16
type textarea "in"
click at [94, 230] on pre "​" at bounding box center [477, 227] width 779 height 16
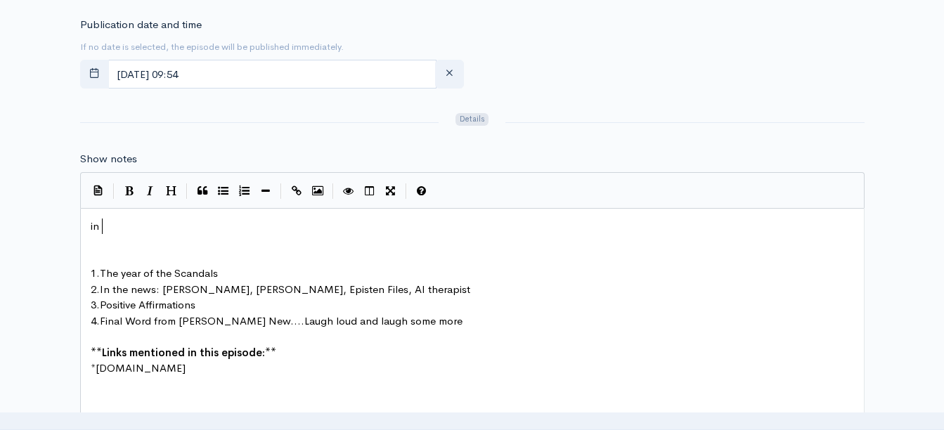
type textarea "in"
type textarea "in th"
type textarea "in"
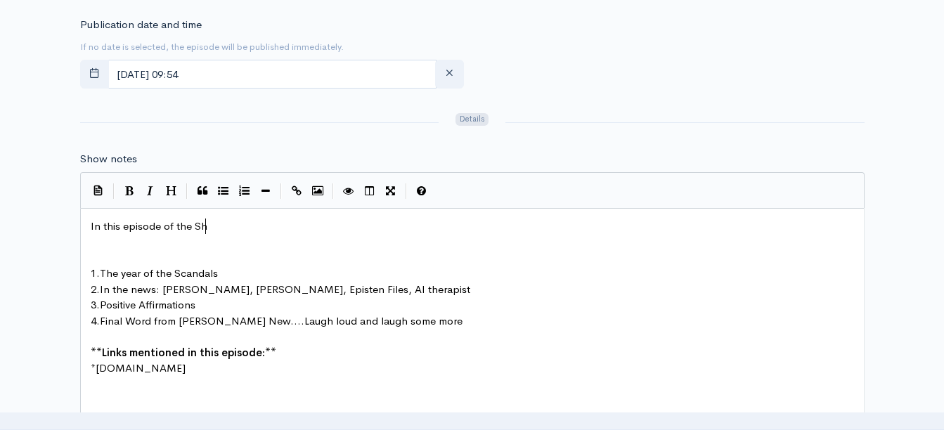
type textarea "In this episode of the Shi"
type textarea "elia New X"
type textarea "Comedy Show......"
click at [92, 252] on pre "​" at bounding box center [477, 258] width 779 height 16
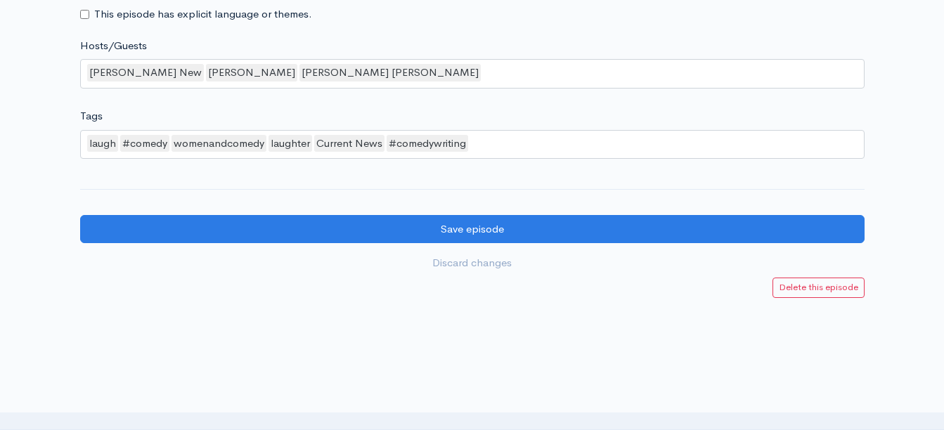
scroll to position [1385, 0]
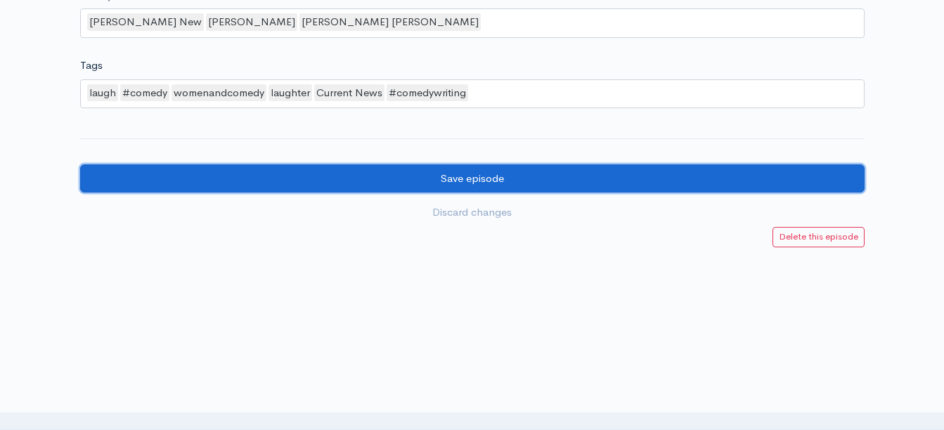
click at [503, 185] on input "Save episode" at bounding box center [472, 178] width 784 height 29
